Goal: Book appointment/travel/reservation

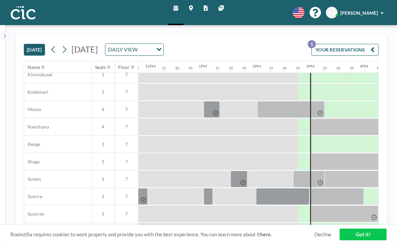
scroll to position [345, 632]
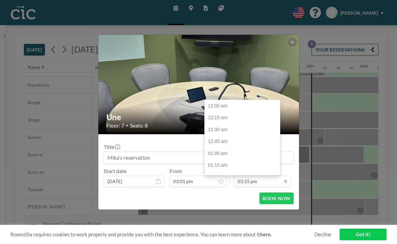
scroll to position [653, 0]
click at [229, 235] on div "04:30 pm" at bounding box center [242, 241] width 75 height 12
type input "04:30 pm"
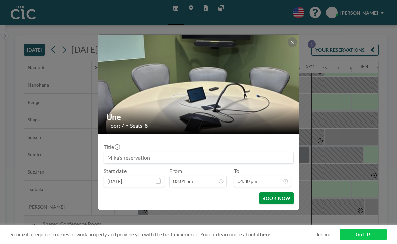
scroll to position [0, 0]
click at [266, 193] on button "BOOK NOW" at bounding box center [276, 199] width 34 height 12
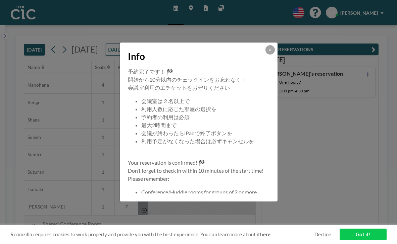
scroll to position [46, 0]
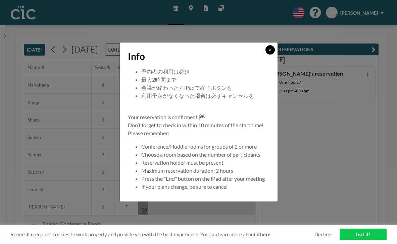
click at [265, 55] on button at bounding box center [269, 49] width 9 height 9
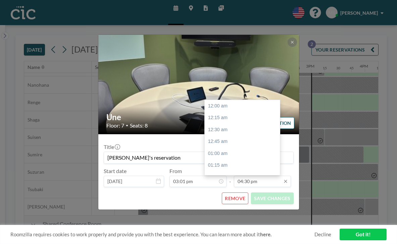
scroll to position [707, 0]
click at [243, 176] on input "04:30 pm" at bounding box center [262, 181] width 57 height 11
click at [224, 205] on div "05:00 pm" at bounding box center [242, 211] width 75 height 12
type input "05:00 pm"
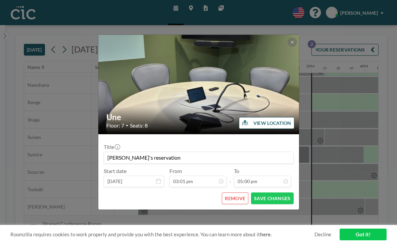
click at [180, 153] on input "[PERSON_NAME]'s reservation" at bounding box center [198, 157] width 189 height 11
click at [155, 154] on input "[PERSON_NAME]'s reservation" at bounding box center [198, 157] width 189 height 11
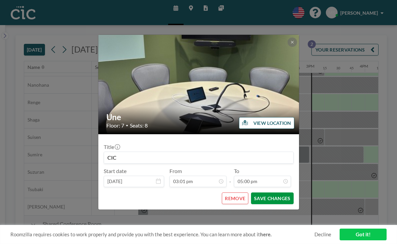
type input "CIC"
click at [251, 193] on button "SAVE CHANGES" at bounding box center [272, 199] width 42 height 12
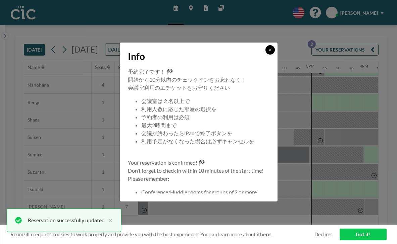
click at [268, 52] on icon at bounding box center [270, 50] width 4 height 4
